Goal: Transaction & Acquisition: Book appointment/travel/reservation

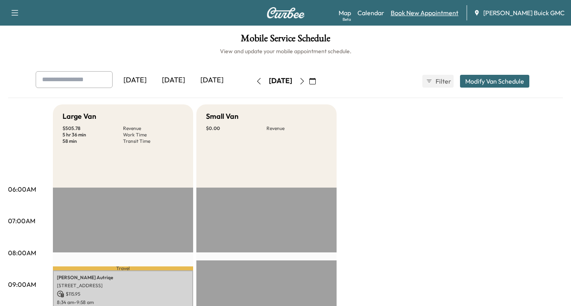
click at [416, 13] on link "Book New Appointment" at bounding box center [424, 13] width 68 height 10
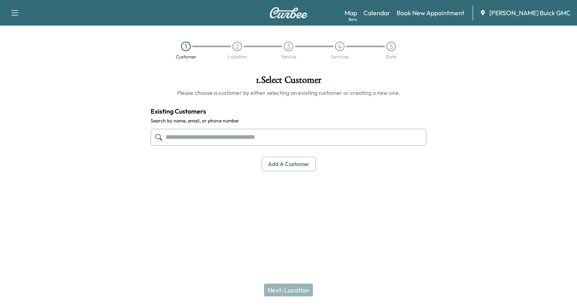
click at [181, 137] on input "text" at bounding box center [289, 137] width 276 height 17
type input "**********"
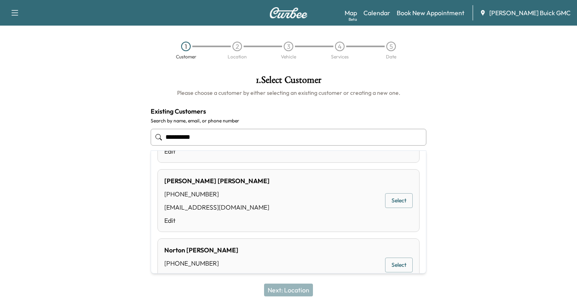
scroll to position [38, 0]
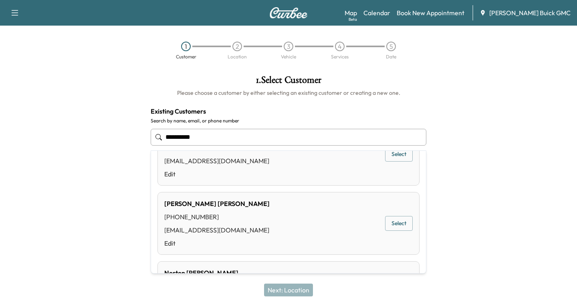
drag, startPoint x: 217, startPoint y: 139, endPoint x: 140, endPoint y: 91, distance: 90.2
click at [139, 141] on div "**********" at bounding box center [288, 145] width 577 height 153
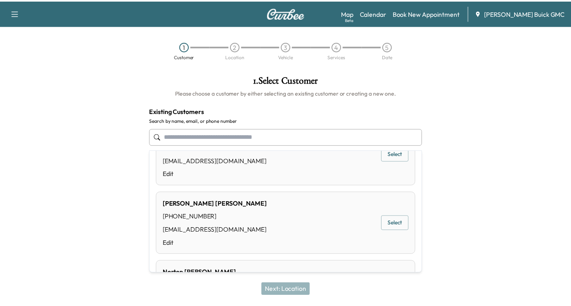
scroll to position [0, 0]
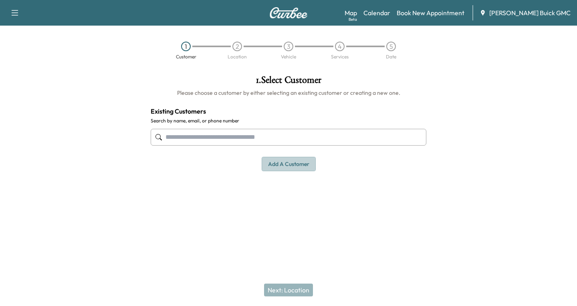
click at [276, 167] on button "Add a customer" at bounding box center [288, 164] width 54 height 15
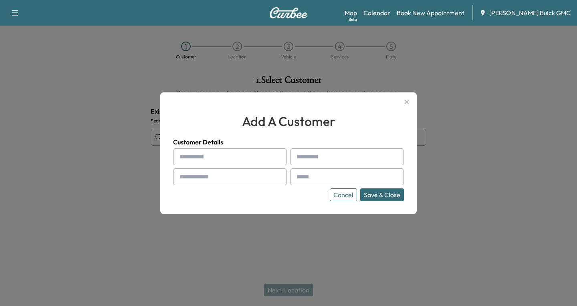
click at [185, 156] on div at bounding box center [181, 157] width 10 height 10
click at [185, 155] on div at bounding box center [181, 157] width 10 height 10
click at [178, 157] on div at bounding box center [181, 157] width 10 height 10
click at [182, 154] on div at bounding box center [181, 157] width 10 height 10
click at [177, 159] on div at bounding box center [181, 157] width 10 height 10
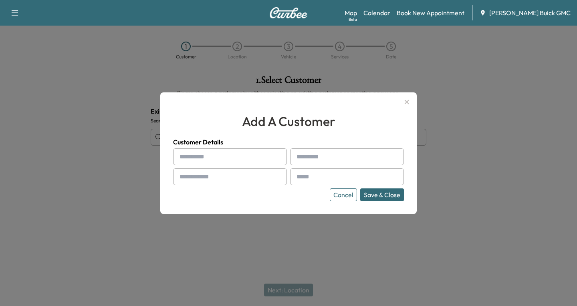
click at [191, 154] on input "text" at bounding box center [230, 157] width 114 height 17
type input "*****"
click at [311, 155] on input "text" at bounding box center [347, 157] width 114 height 17
type input "******"
click at [235, 179] on input "text" at bounding box center [230, 177] width 114 height 17
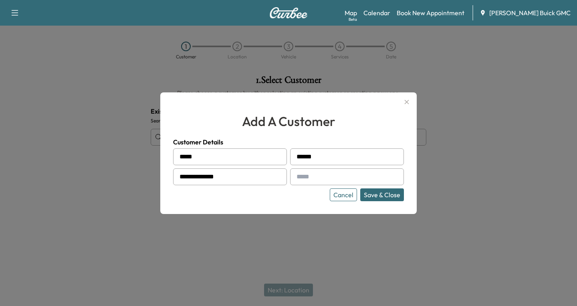
type input "**********"
click at [304, 176] on input "text" at bounding box center [347, 177] width 114 height 17
type input "**********"
click at [368, 195] on button "Save & Close" at bounding box center [382, 195] width 44 height 13
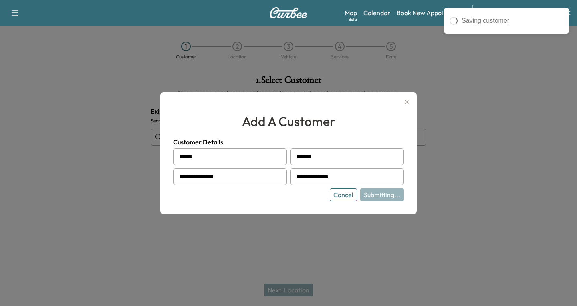
type input "**********"
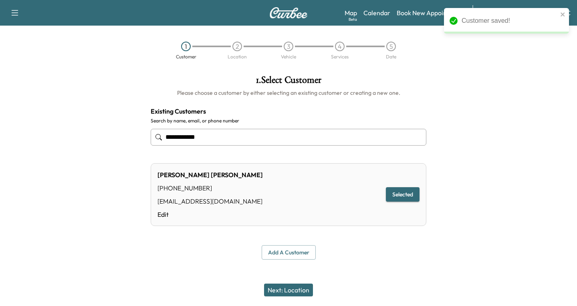
click at [402, 190] on button "Selected" at bounding box center [403, 194] width 34 height 15
click at [294, 290] on button "Next: Location" at bounding box center [288, 290] width 49 height 13
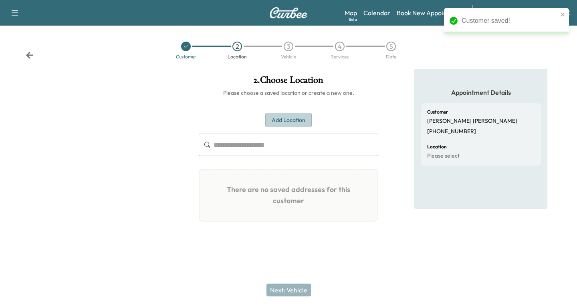
click at [284, 119] on button "Add Location" at bounding box center [288, 120] width 46 height 15
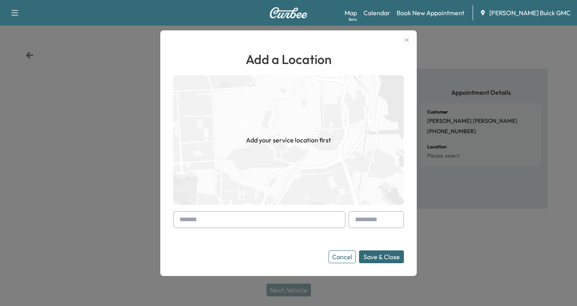
click at [173, 220] on div at bounding box center [259, 219] width 172 height 17
click at [173, 220] on input "text" at bounding box center [259, 219] width 172 height 17
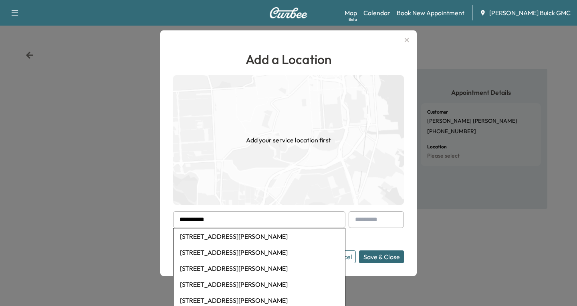
click at [227, 236] on li "[STREET_ADDRESS][PERSON_NAME]" at bounding box center [258, 237] width 171 height 16
type input "**********"
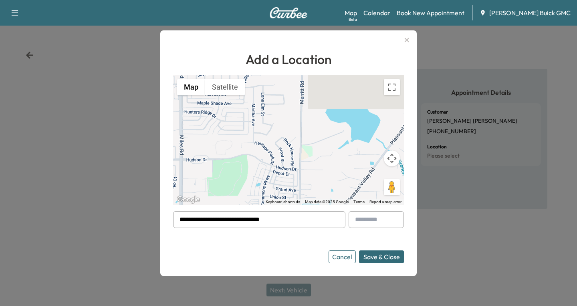
click at [368, 257] on button "Save & Close" at bounding box center [381, 257] width 45 height 13
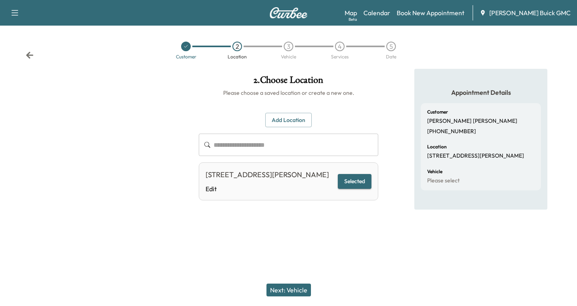
click at [290, 290] on button "Next: Vehicle" at bounding box center [288, 290] width 44 height 13
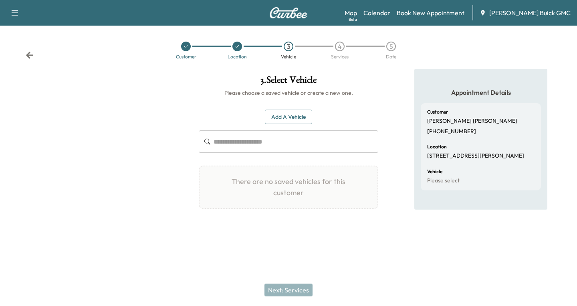
click at [280, 113] on button "Add a Vehicle" at bounding box center [288, 117] width 47 height 15
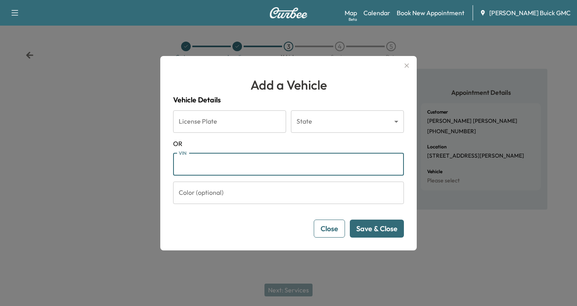
click at [189, 159] on input "VIN" at bounding box center [288, 164] width 231 height 22
paste input "**********"
type input "**********"
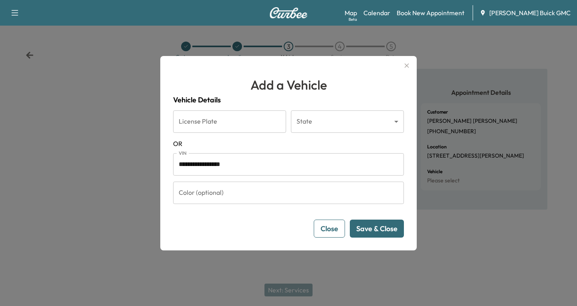
click at [373, 226] on button "Save & Close" at bounding box center [377, 229] width 54 height 18
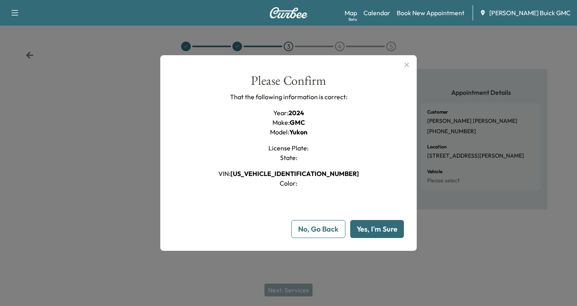
click at [379, 227] on button "Yes, I'm Sure" at bounding box center [377, 229] width 54 height 18
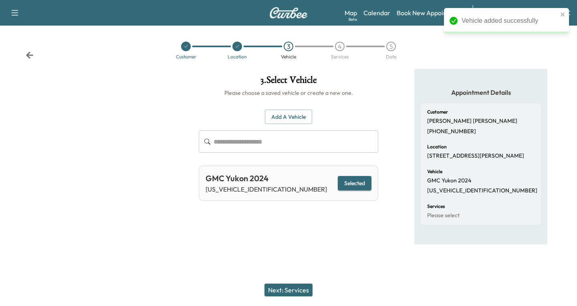
click at [294, 287] on button "Next: Services" at bounding box center [288, 290] width 48 height 13
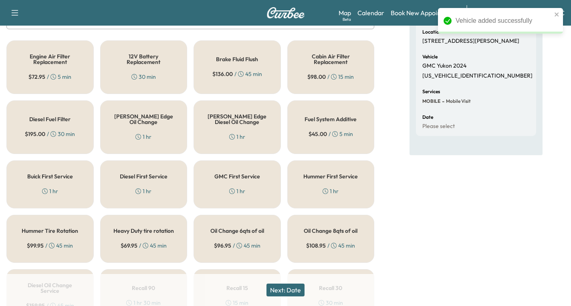
scroll to position [120, 0]
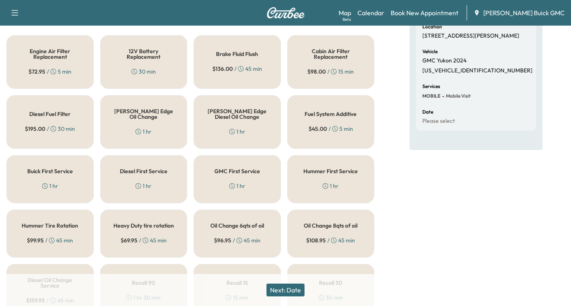
click at [143, 119] on div "[PERSON_NAME] Edge Oil Change 1 hr" at bounding box center [143, 122] width 87 height 54
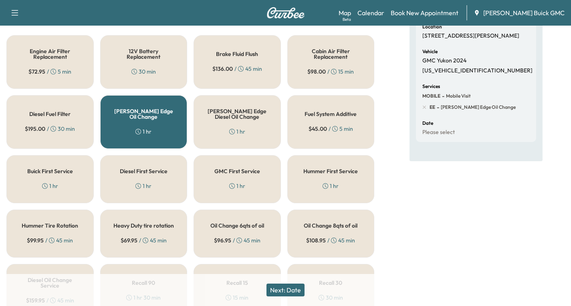
click at [280, 293] on button "Next: Date" at bounding box center [285, 290] width 38 height 13
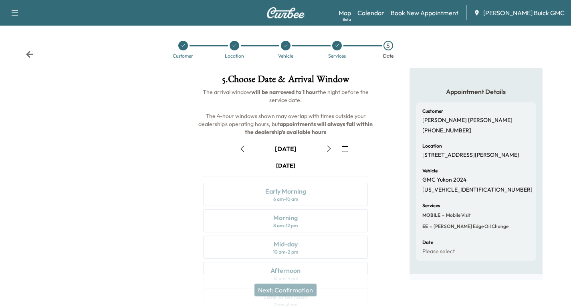
scroll to position [95, 0]
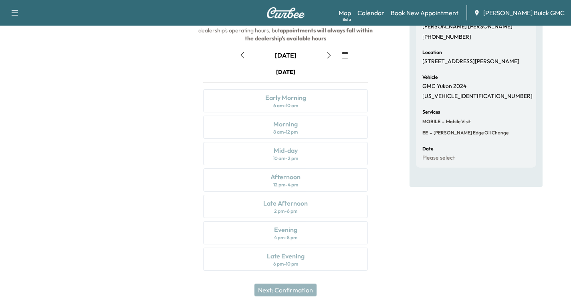
click at [343, 54] on icon "button" at bounding box center [345, 55] width 6 height 6
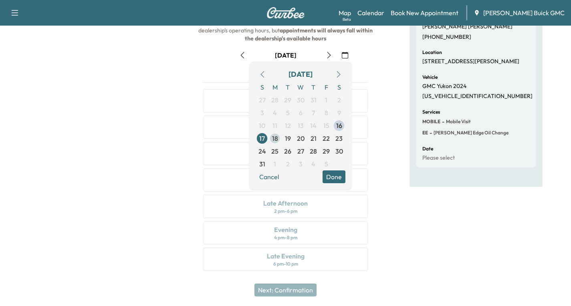
click at [274, 141] on span "18" at bounding box center [275, 139] width 6 height 10
click at [333, 172] on button "Done" at bounding box center [333, 177] width 23 height 13
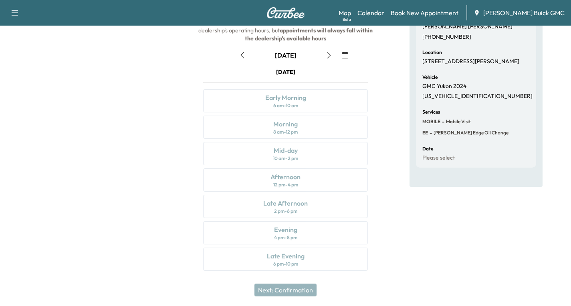
click at [329, 55] on icon "button" at bounding box center [329, 55] width 6 height 6
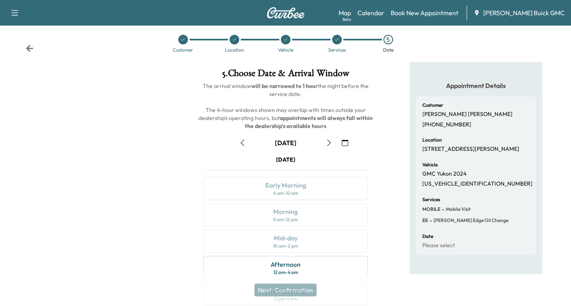
scroll to position [0, 0]
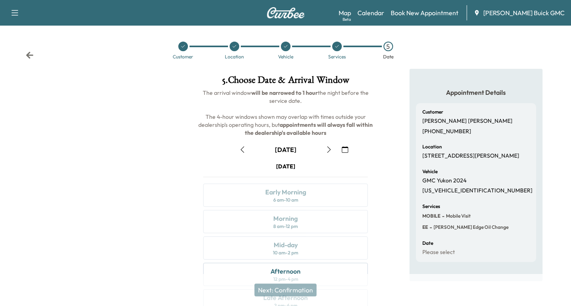
click at [25, 52] on div "Customer Location Vehicle Services 5 Date" at bounding box center [285, 50] width 571 height 37
drag, startPoint x: 69, startPoint y: 173, endPoint x: 43, endPoint y: 58, distance: 117.0
click at [68, 163] on div at bounding box center [95, 222] width 190 height 306
